Goal: Task Accomplishment & Management: Use online tool/utility

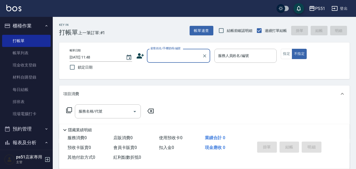
click at [176, 53] on input "顧客姓名/手機號碼/編號" at bounding box center [174, 55] width 51 height 9
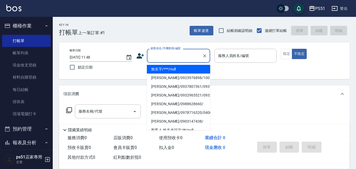
click at [176, 69] on li "無名字/***/null" at bounding box center [178, 69] width 63 height 9
type input "無名字/***/null"
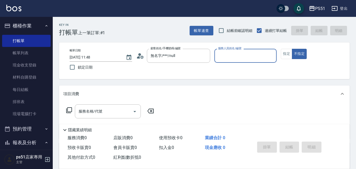
click at [229, 55] on input "服務人員姓名/編號" at bounding box center [246, 55] width 58 height 9
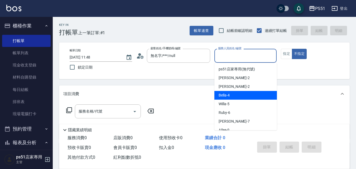
click at [233, 96] on div "Bella -4" at bounding box center [245, 95] width 63 height 9
type input "Bella-4"
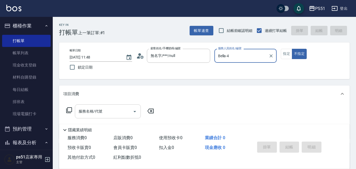
click at [109, 112] on input "服務名稱/代號" at bounding box center [103, 111] width 53 height 9
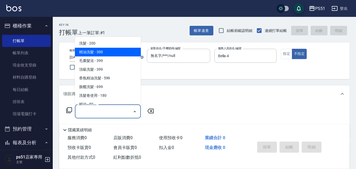
click at [116, 51] on span "精油洗髮 - 300" at bounding box center [108, 52] width 66 height 9
type input "精油洗髮(102)"
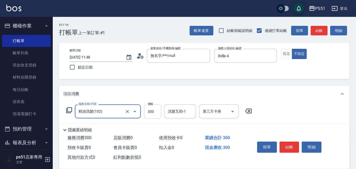
click at [150, 109] on input "300" at bounding box center [152, 111] width 17 height 14
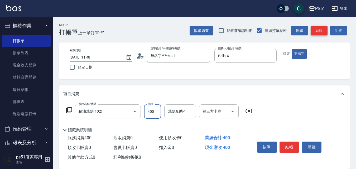
type input "400"
click at [323, 28] on button "結帳" at bounding box center [319, 31] width 17 height 10
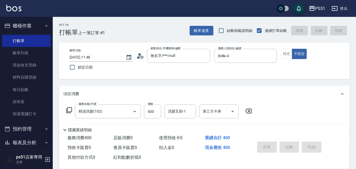
type input "[DATE] 14:45"
